Goal: Transaction & Acquisition: Purchase product/service

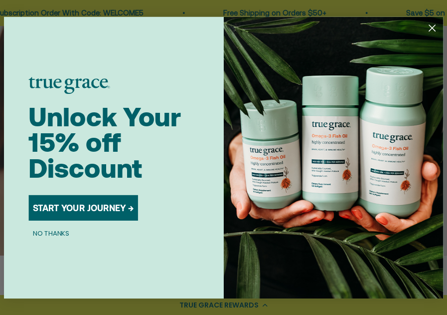
click at [425, 27] on circle "Close dialog" at bounding box center [432, 27] width 14 height 14
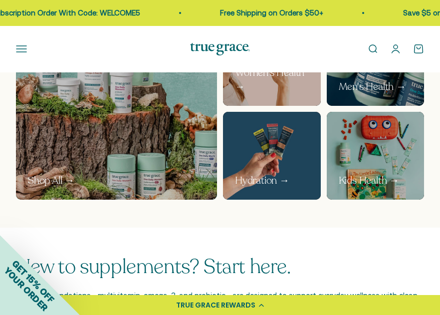
scroll to position [515, 0]
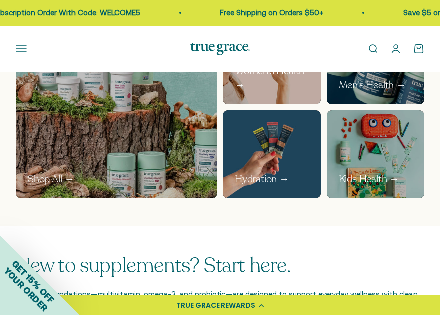
drag, startPoint x: 432, startPoint y: 94, endPoint x: 428, endPoint y: 37, distance: 57.5
click at [245, 144] on img at bounding box center [271, 154] width 103 height 93
